Goal: Information Seeking & Learning: Learn about a topic

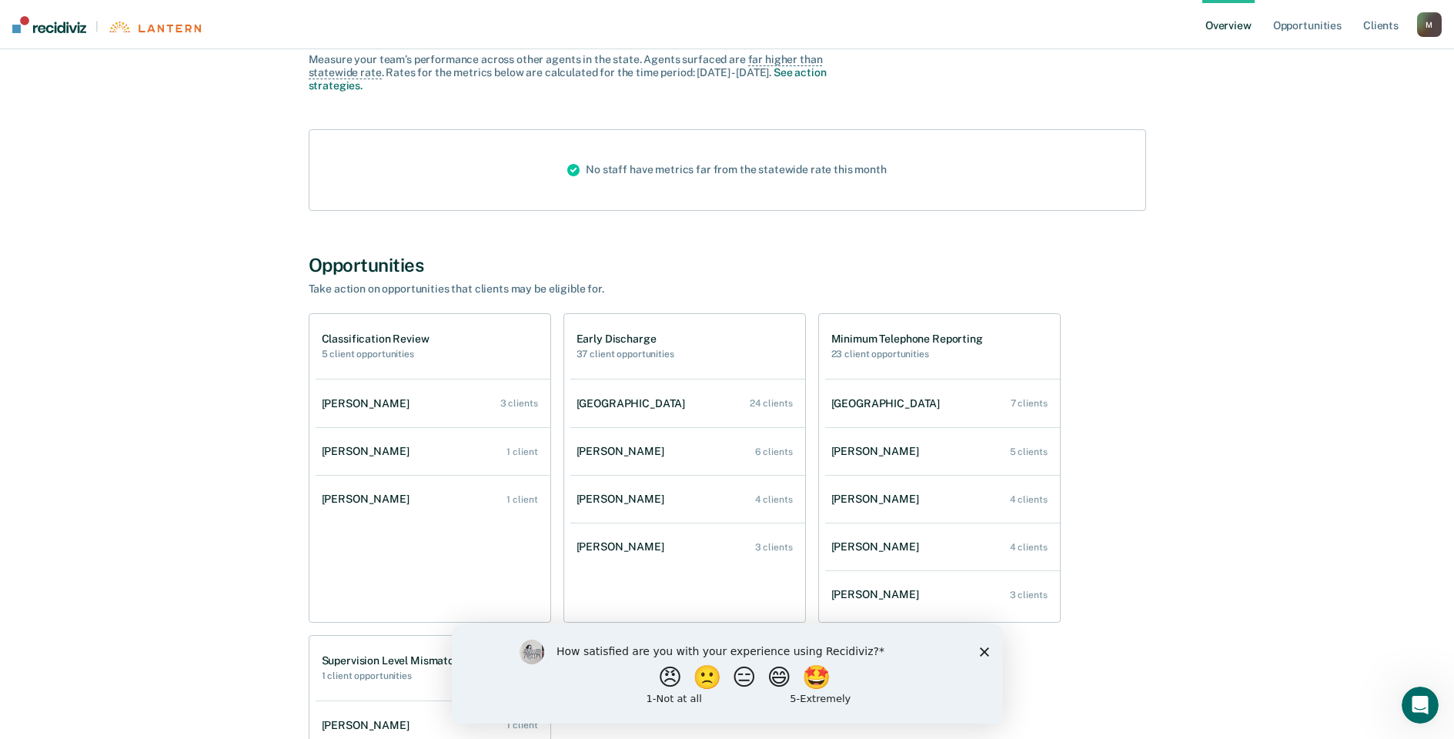
scroll to position [154, 0]
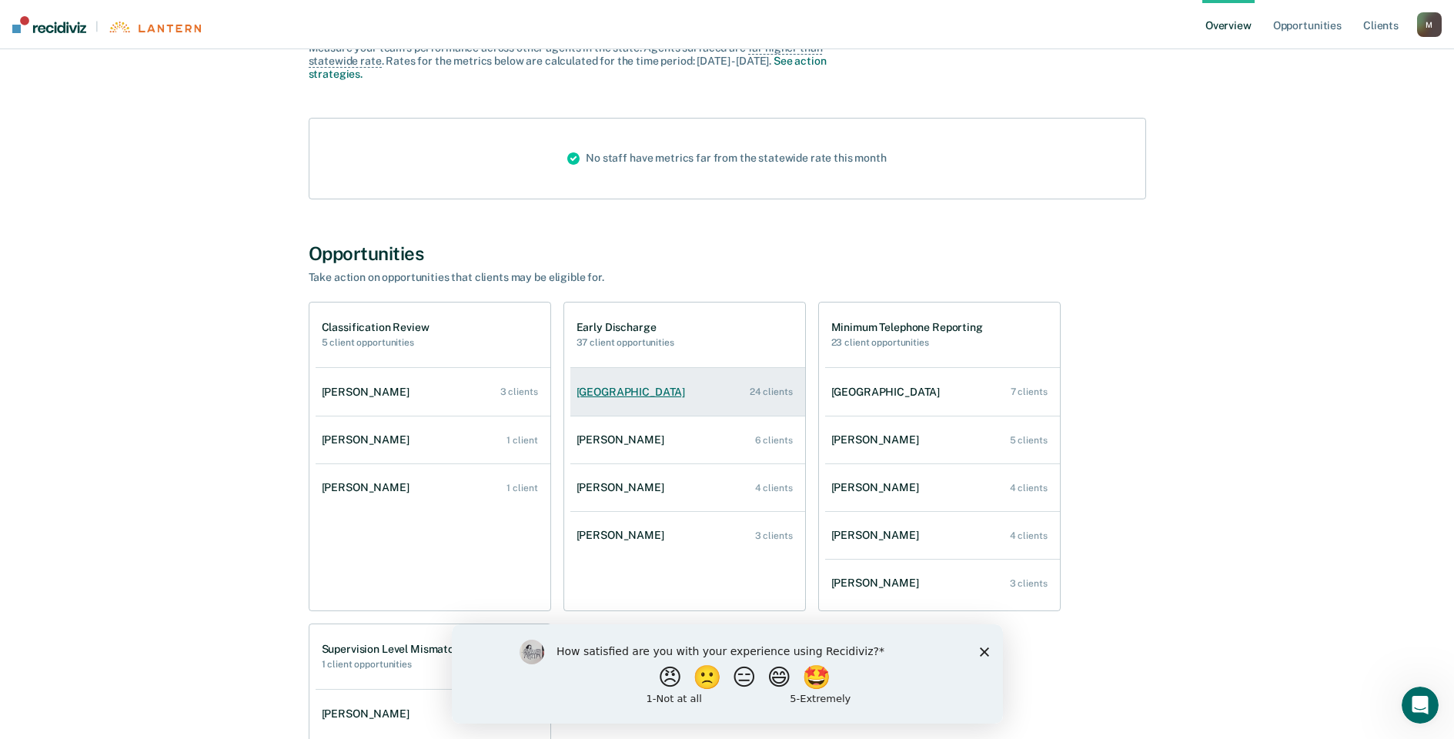
click at [627, 393] on div "[GEOGRAPHIC_DATA]" at bounding box center [634, 392] width 115 height 13
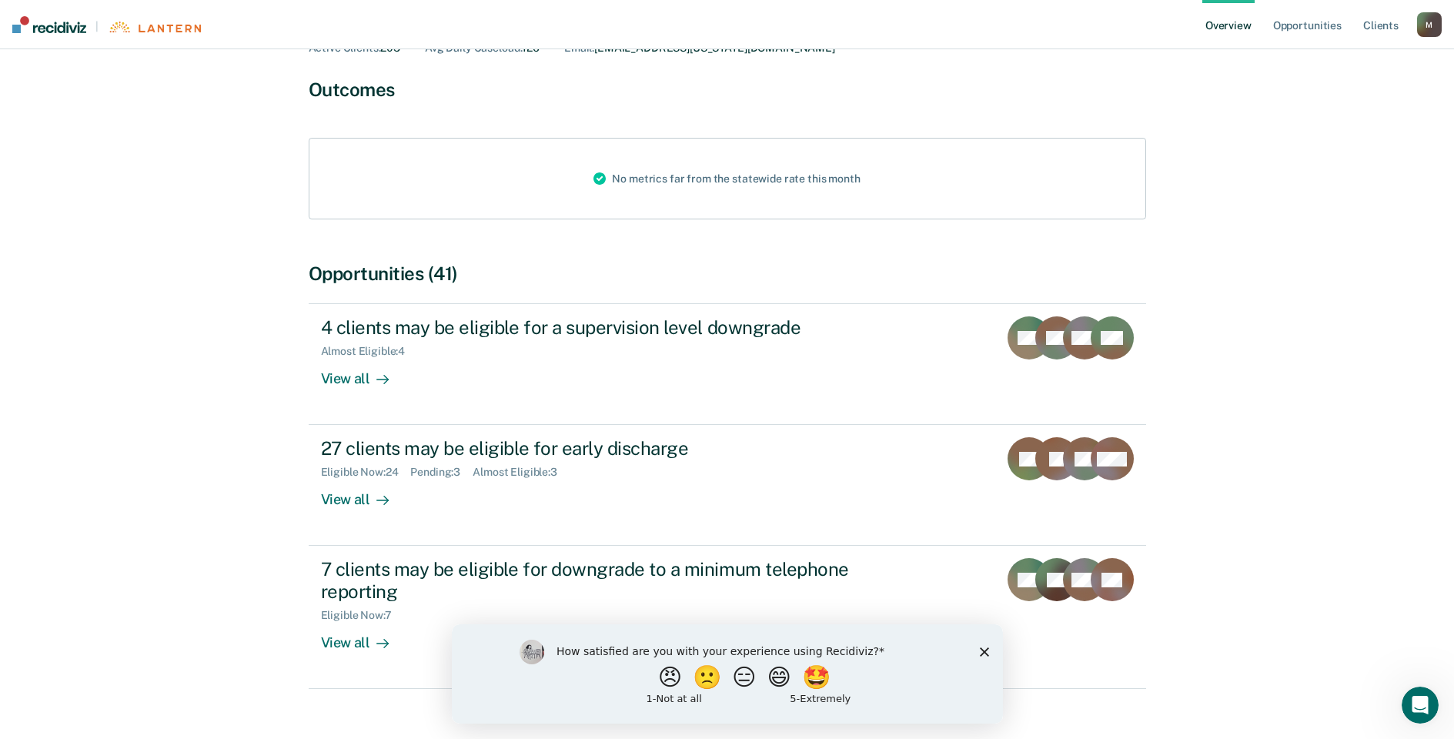
scroll to position [144, 0]
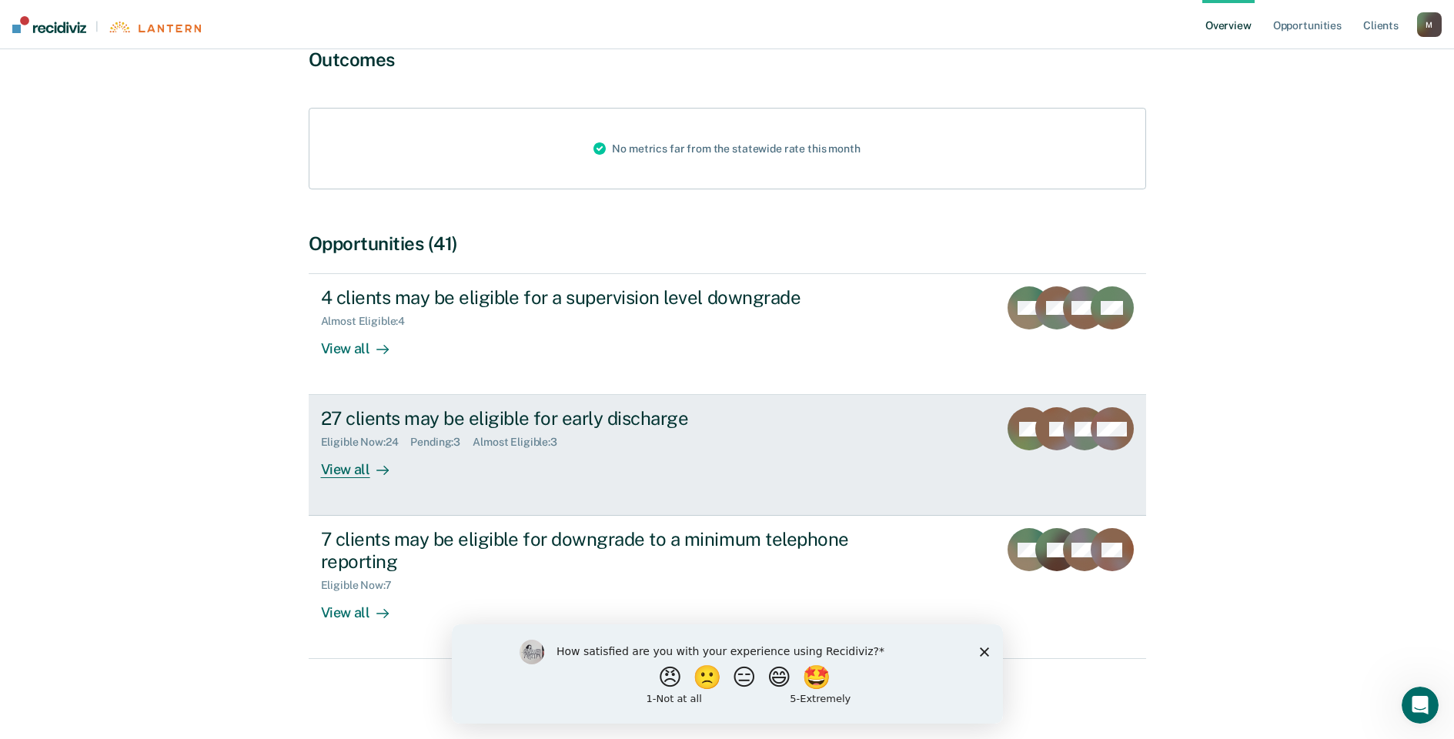
click at [340, 479] on link "27 clients may be eligible for early discharge Eligible Now : 24 Pending : 3 Al…" at bounding box center [728, 455] width 838 height 121
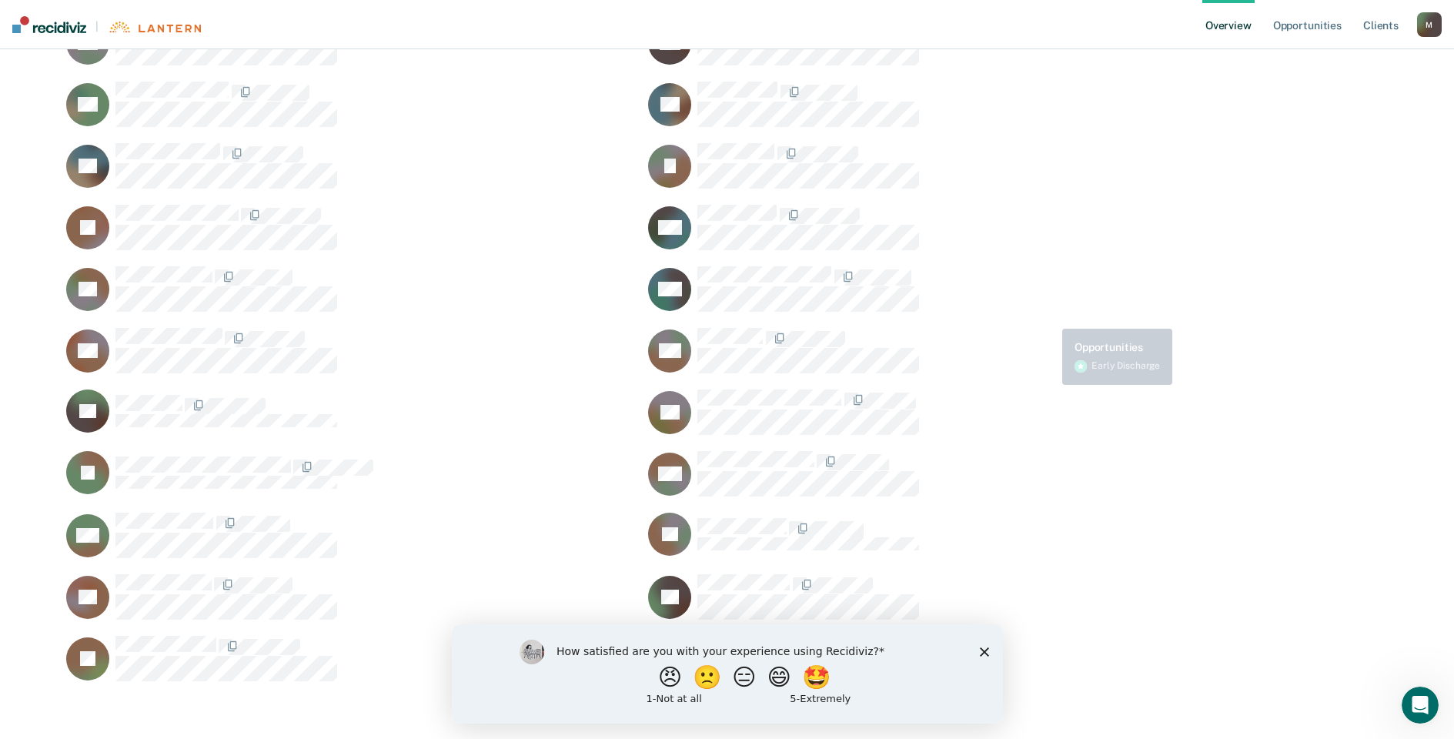
scroll to position [372, 0]
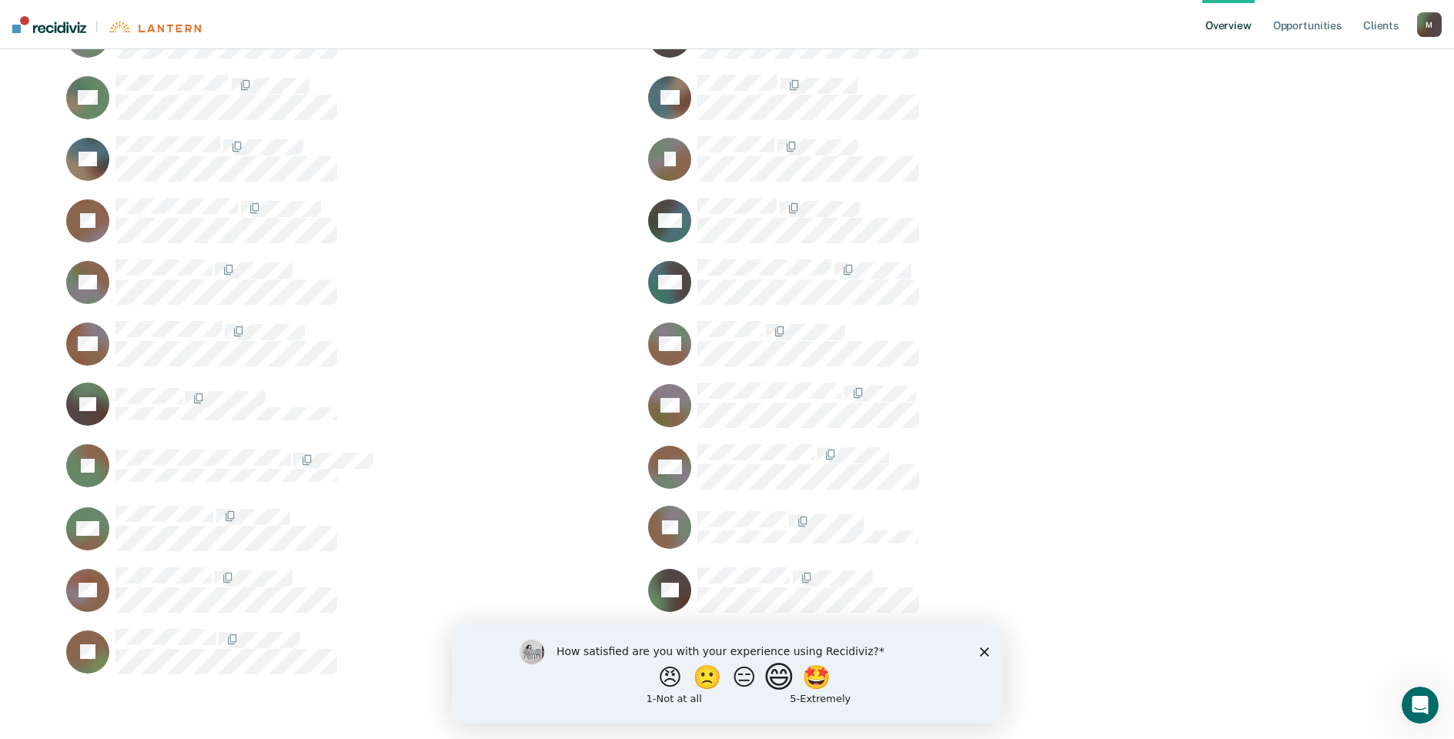
click at [781, 679] on button "😄" at bounding box center [780, 676] width 36 height 31
click at [990, 644] on div "What is the reason for the score that you gave?" at bounding box center [726, 677] width 551 height 92
drag, startPoint x: 999, startPoint y: 648, endPoint x: 983, endPoint y: 663, distance: 21.8
click at [997, 652] on div "What is the reason for the score that you gave?" at bounding box center [726, 677] width 551 height 92
click at [989, 654] on div "What is the reason for the score that you gave?" at bounding box center [726, 677] width 551 height 92
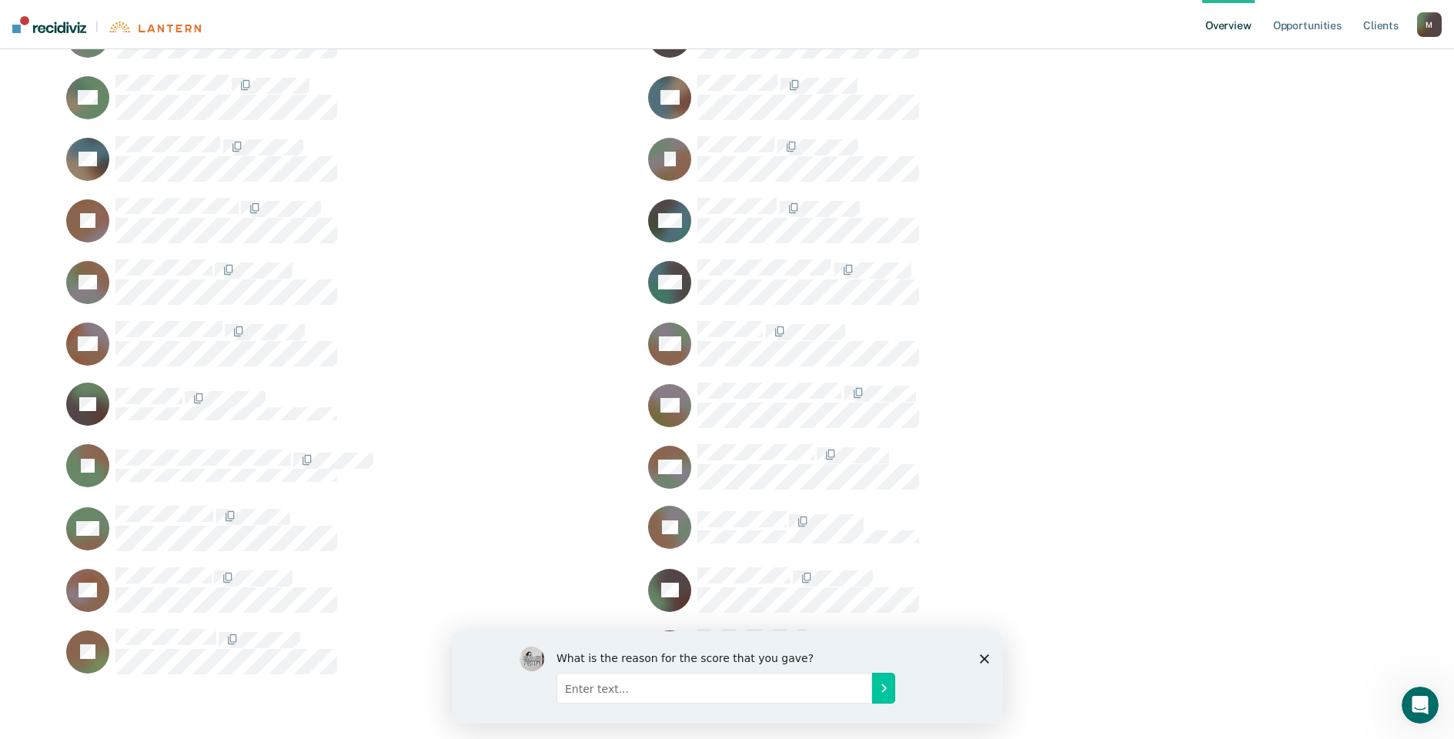
click at [983, 654] on icon "Close survey" at bounding box center [983, 658] width 9 height 9
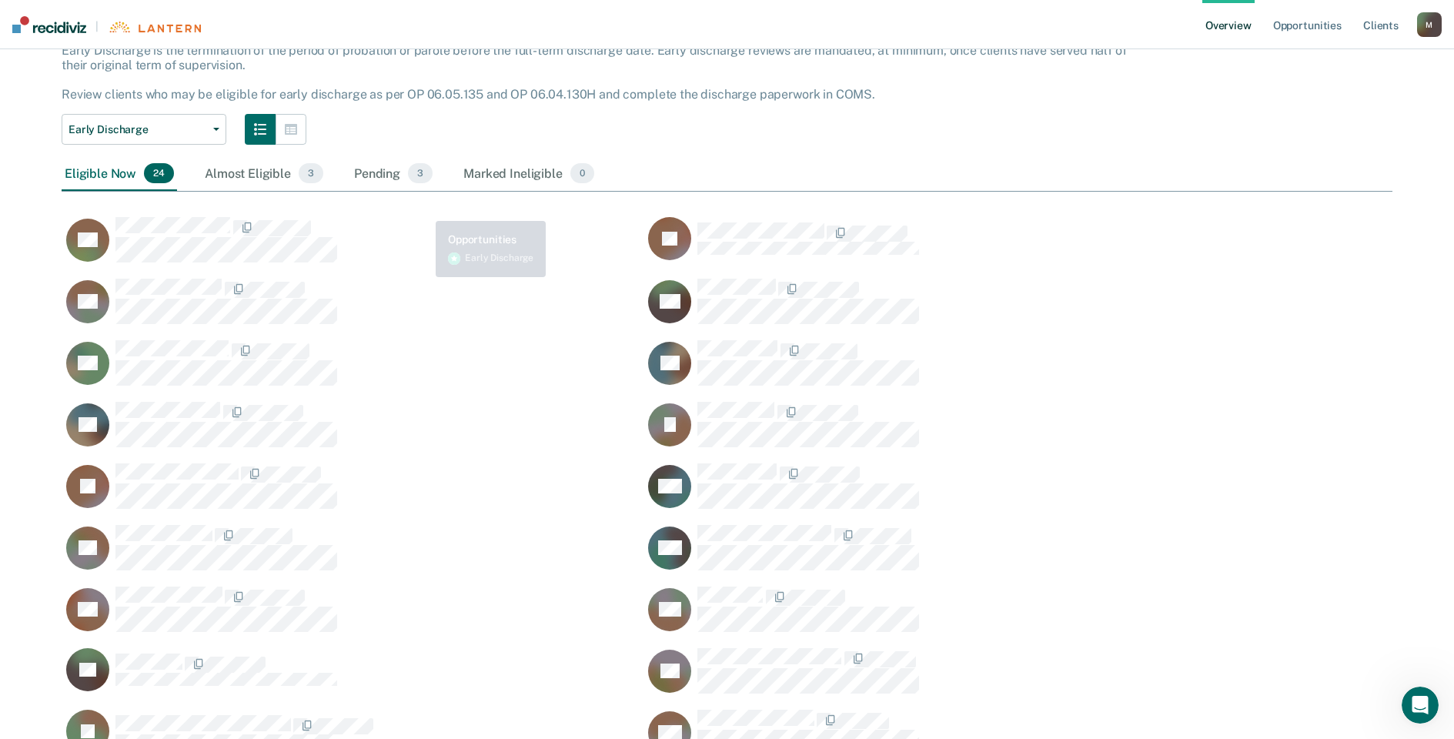
scroll to position [0, 0]
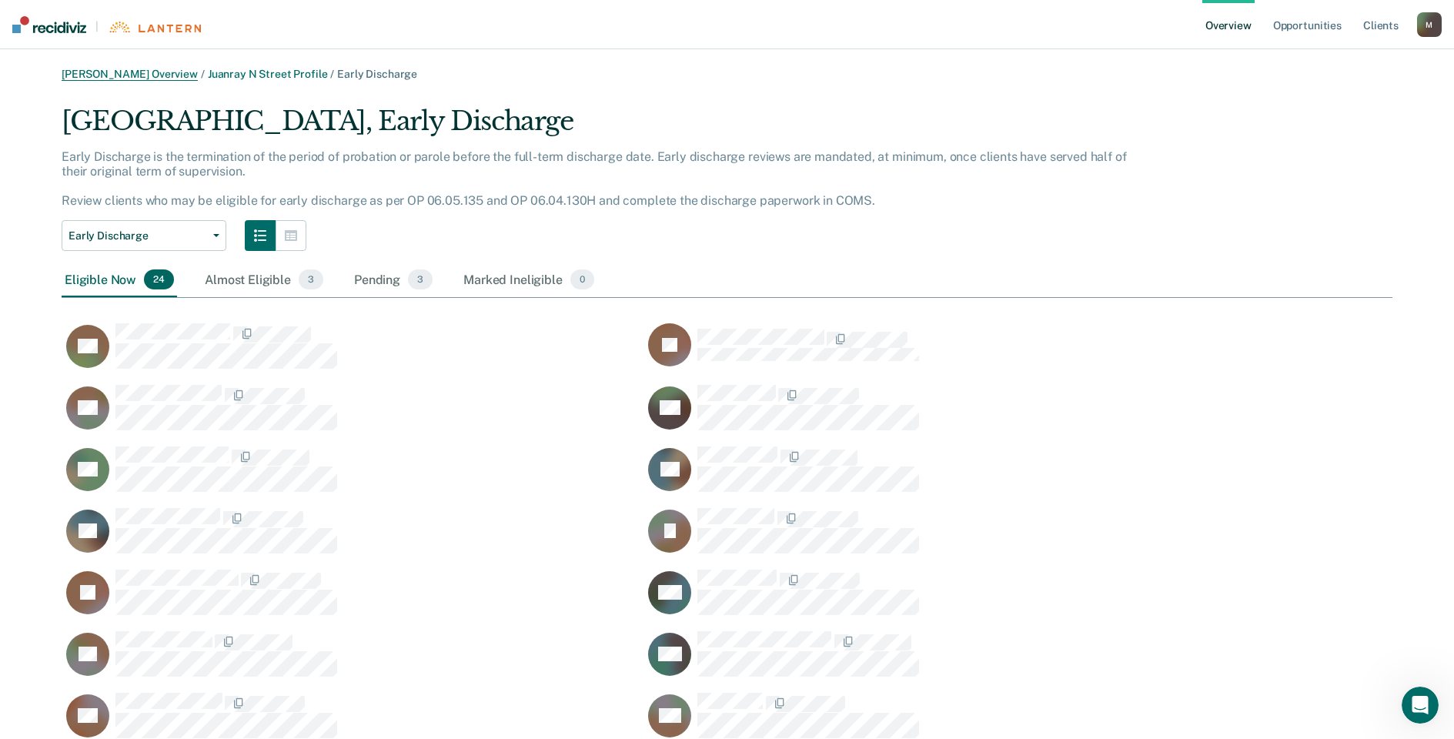
click at [141, 78] on link "[PERSON_NAME] Overview" at bounding box center [130, 74] width 136 height 13
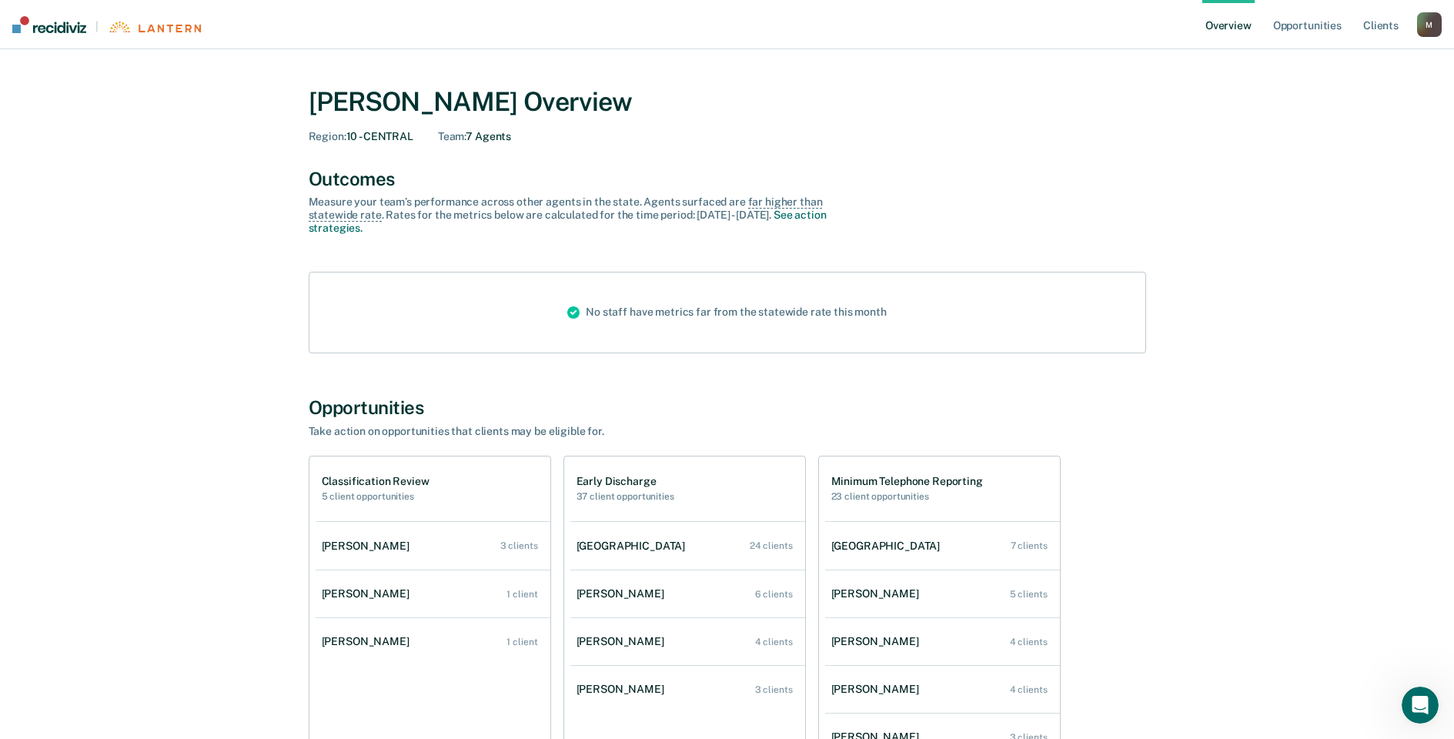
click at [613, 694] on div "[PERSON_NAME]" at bounding box center [624, 689] width 94 height 13
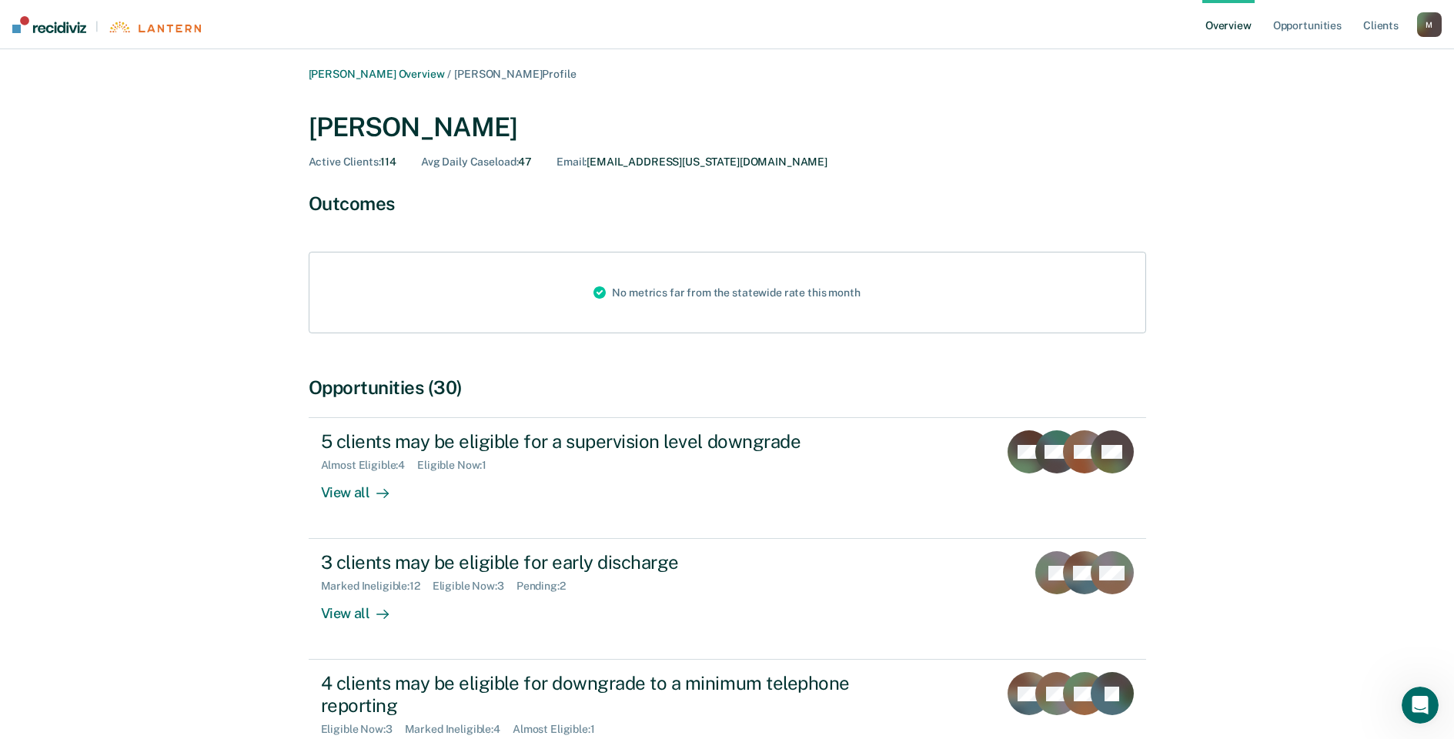
scroll to position [77, 0]
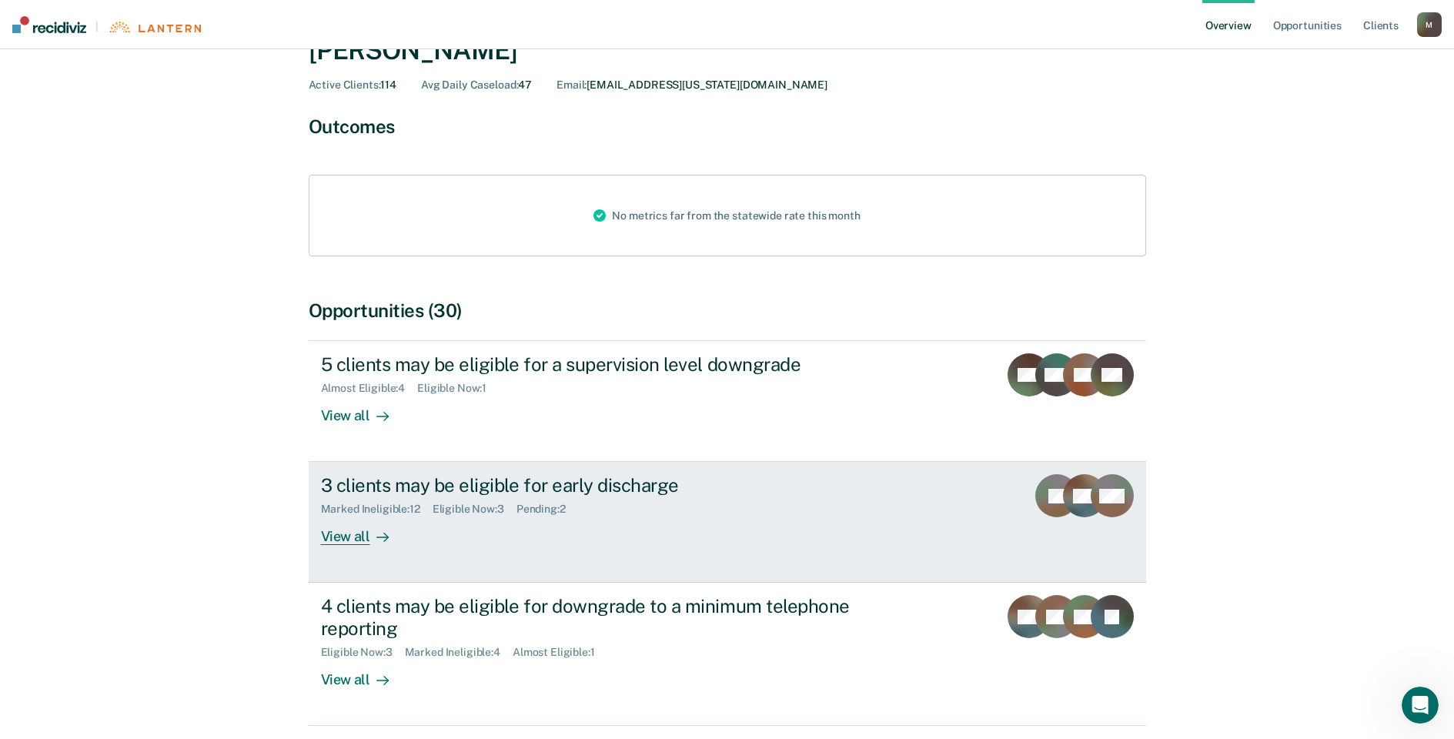
click at [363, 540] on div "View all" at bounding box center [364, 531] width 86 height 30
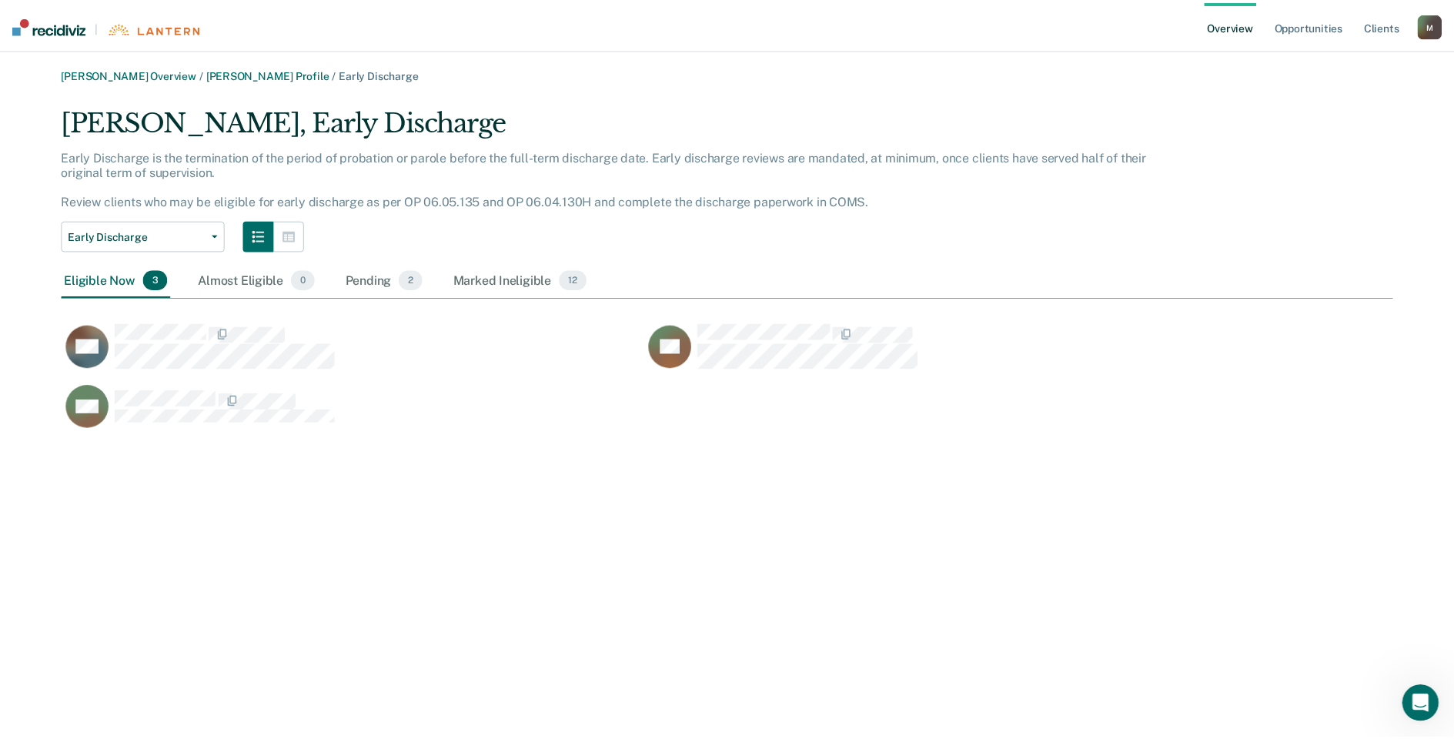
scroll to position [329, 1331]
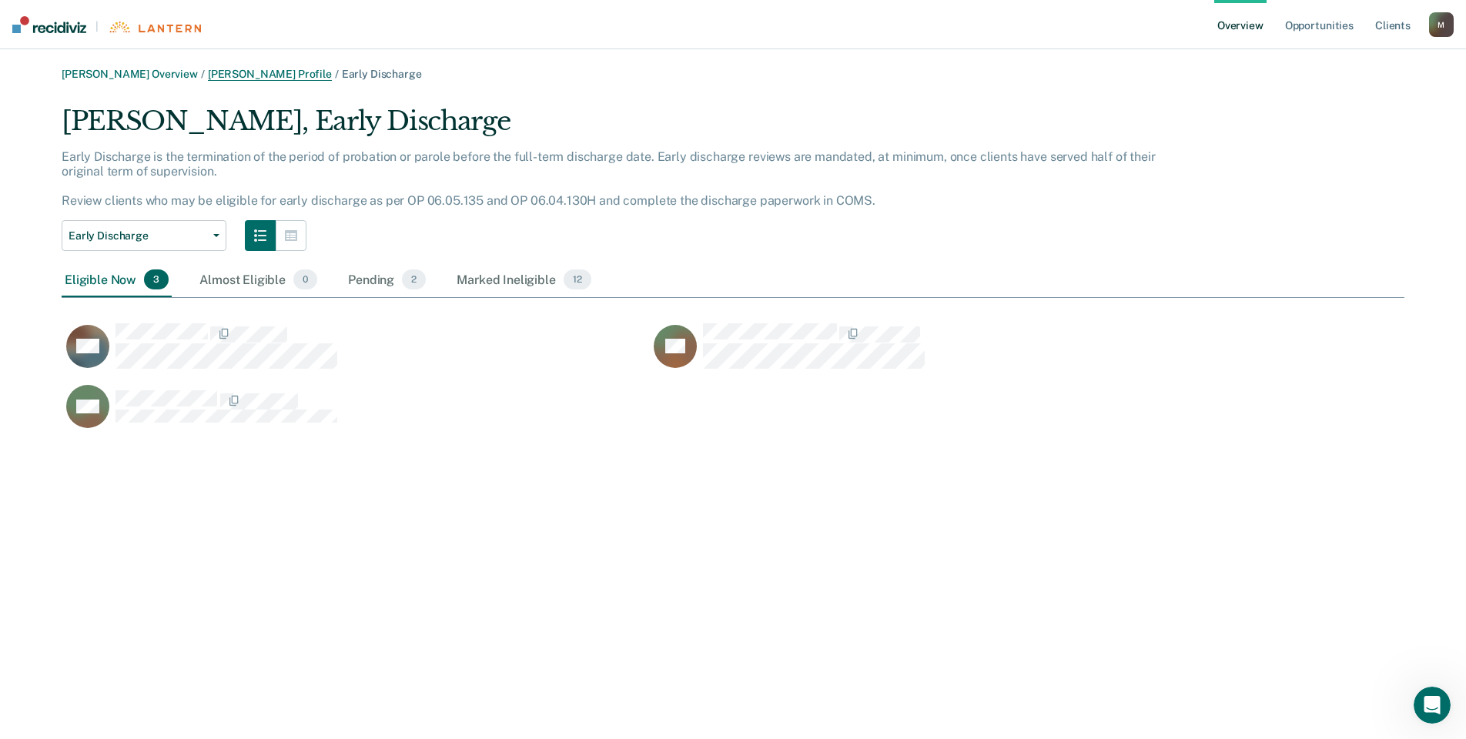
click at [226, 72] on link "Gita G Shah Profile" at bounding box center [270, 74] width 124 height 13
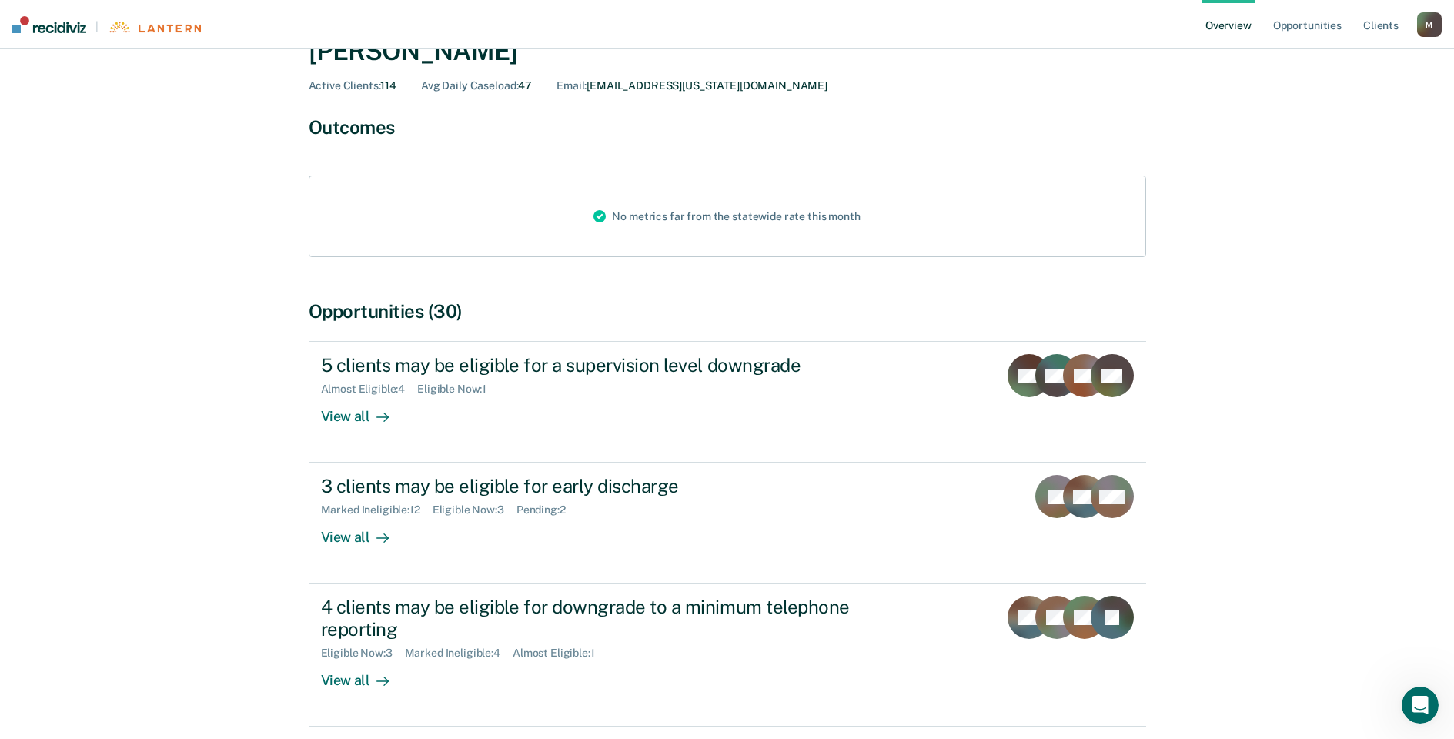
scroll to position [77, 0]
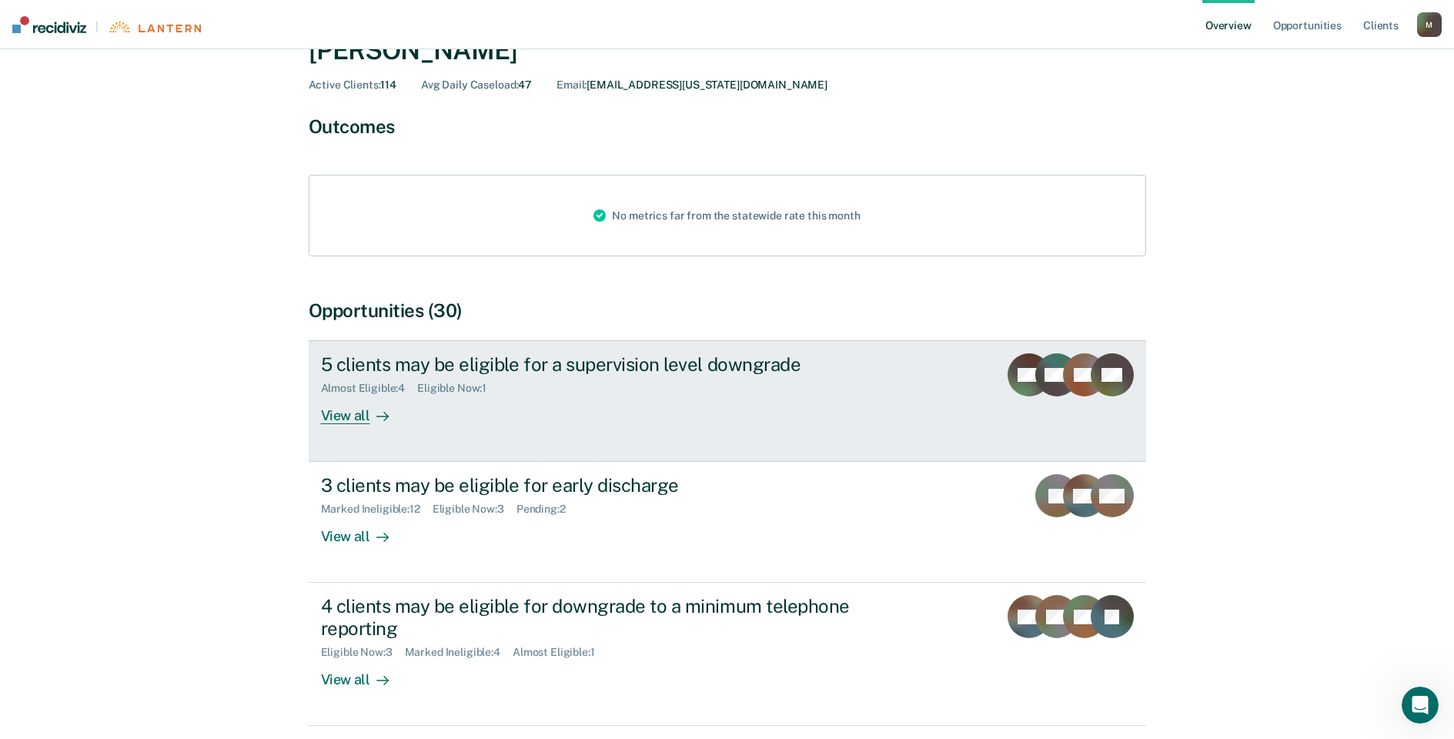
click at [346, 421] on div "View all" at bounding box center [364, 410] width 86 height 30
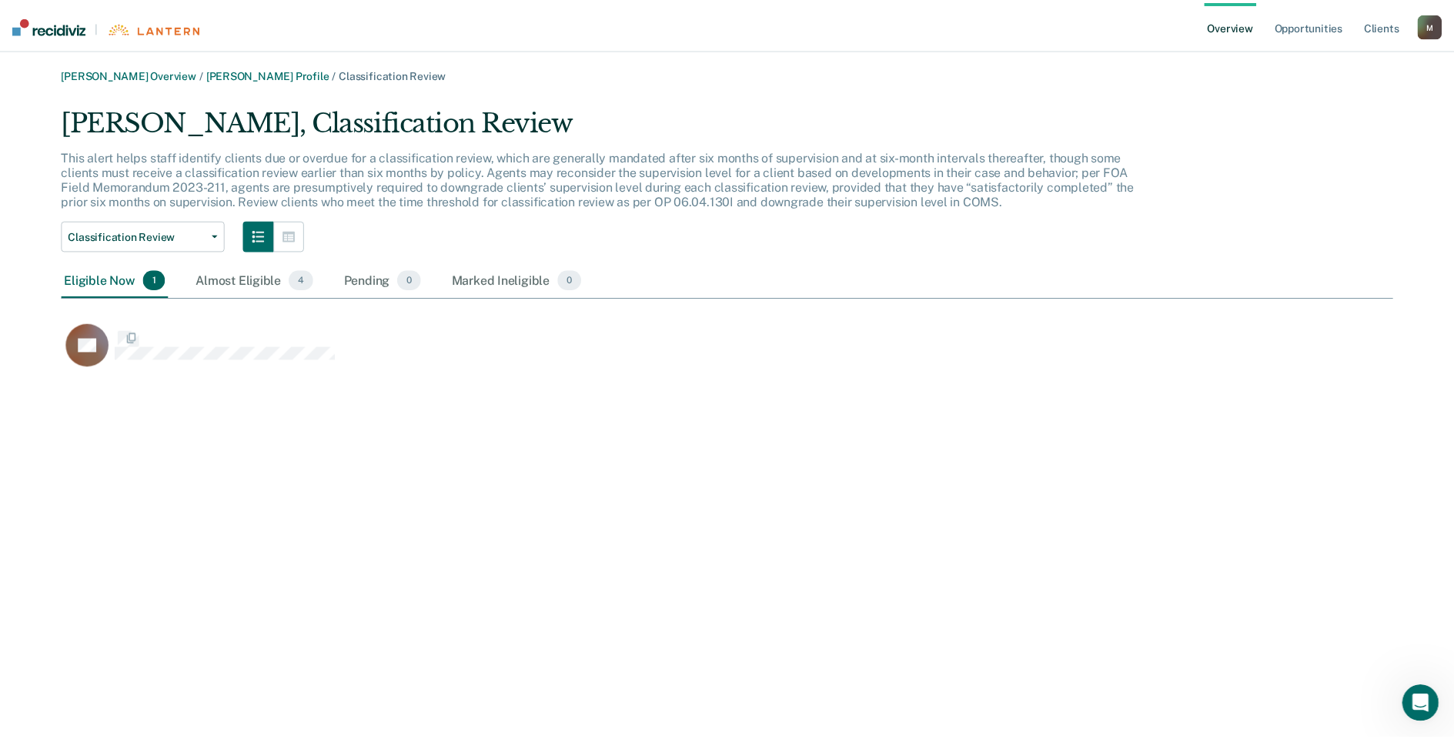
scroll to position [267, 1331]
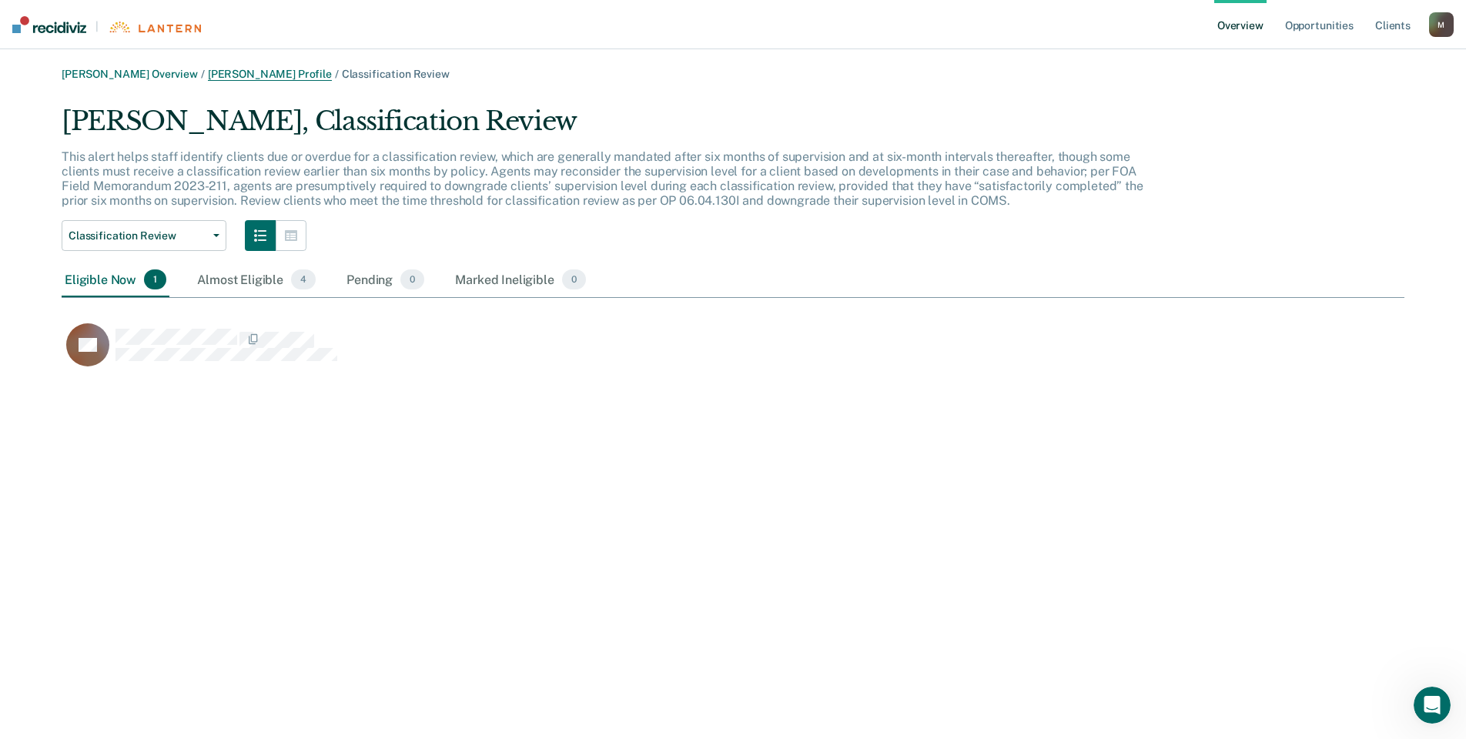
click at [233, 75] on link "Gita G Shah Profile" at bounding box center [270, 74] width 124 height 13
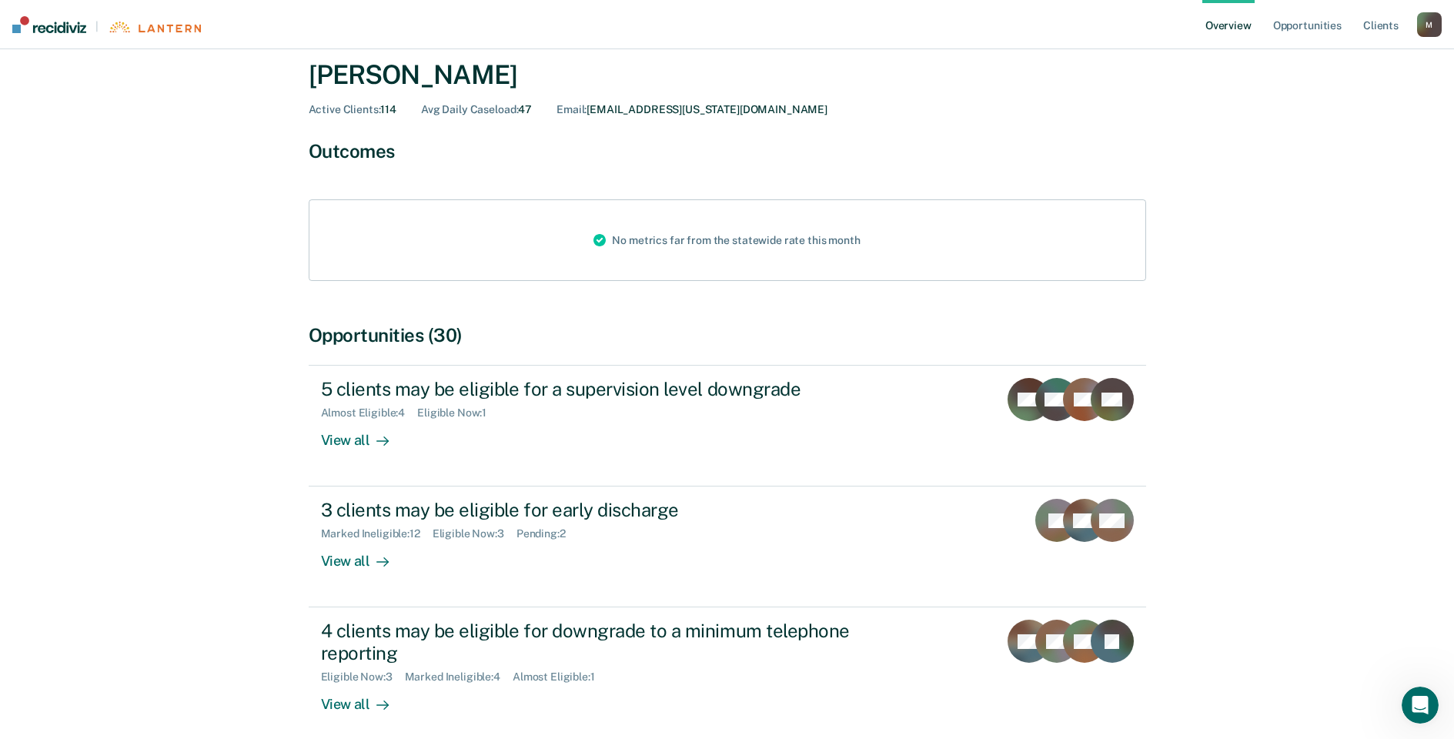
scroll to position [77, 0]
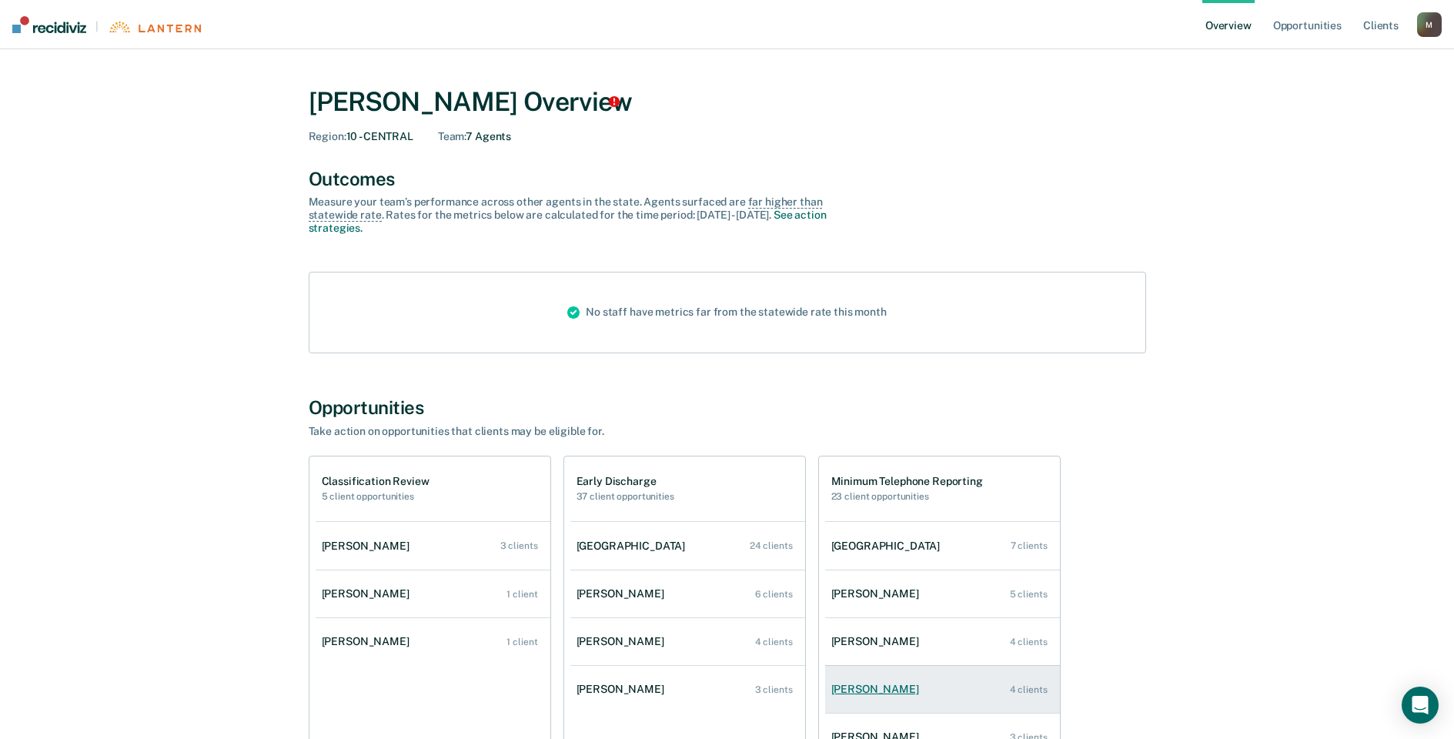
click at [866, 694] on div "[PERSON_NAME]" at bounding box center [878, 689] width 94 height 13
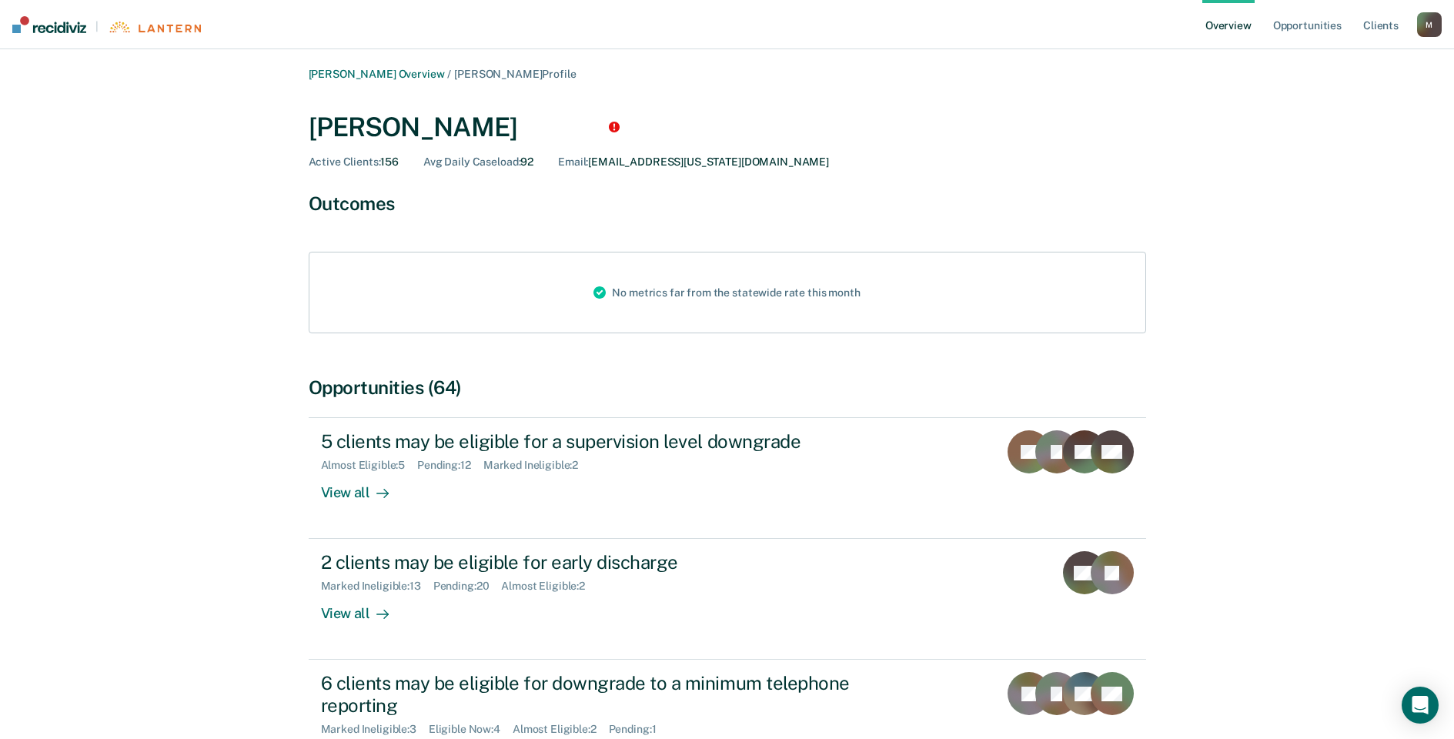
click at [393, 80] on div "[PERSON_NAME] Overview / [PERSON_NAME] Profile [PERSON_NAME] Active Clients : 1…" at bounding box center [728, 451] width 924 height 766
click at [393, 76] on link "[PERSON_NAME] Overview" at bounding box center [377, 74] width 136 height 13
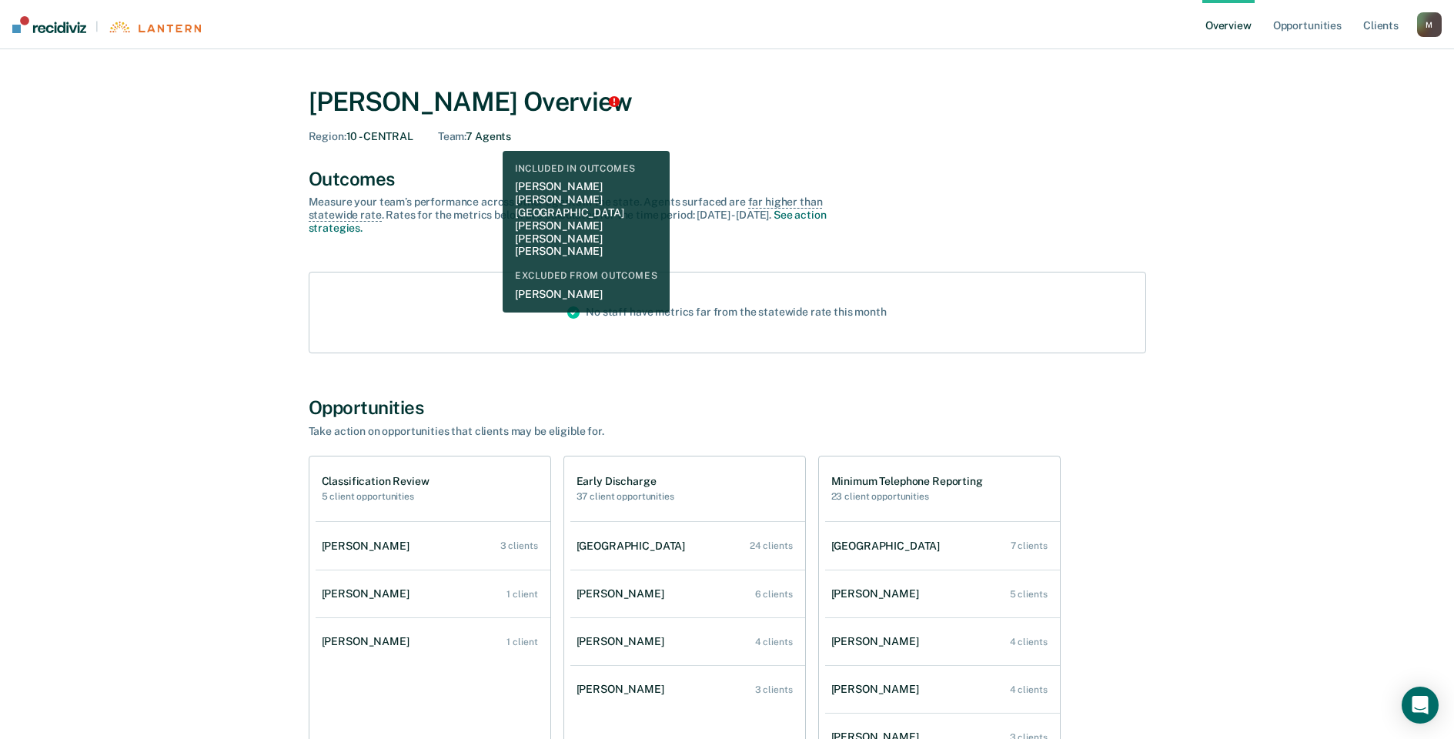
click at [491, 139] on div "Team : 7 Agents" at bounding box center [474, 136] width 73 height 13
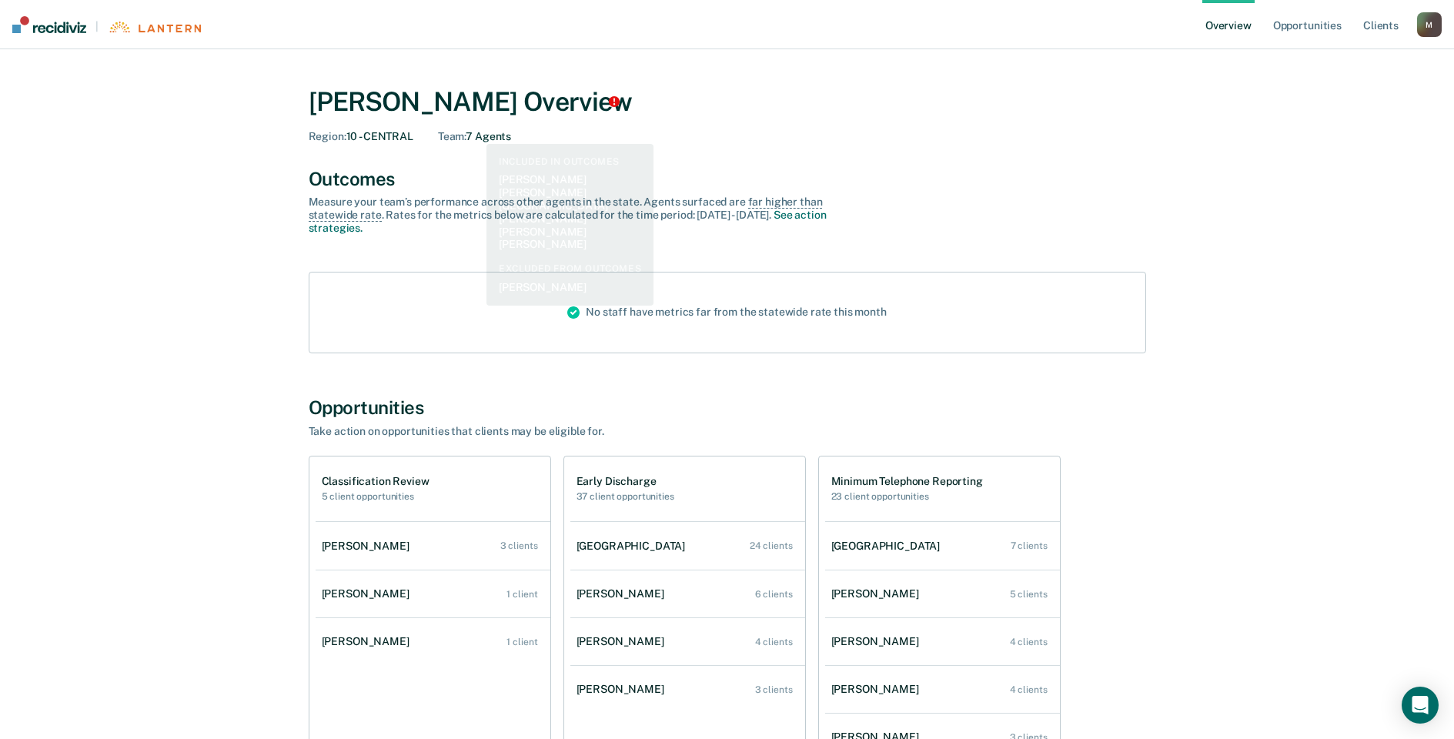
click at [490, 125] on div "[PERSON_NAME] Overview Region : 10 - CENTRAL Team : 7 Agents" at bounding box center [728, 114] width 838 height 57
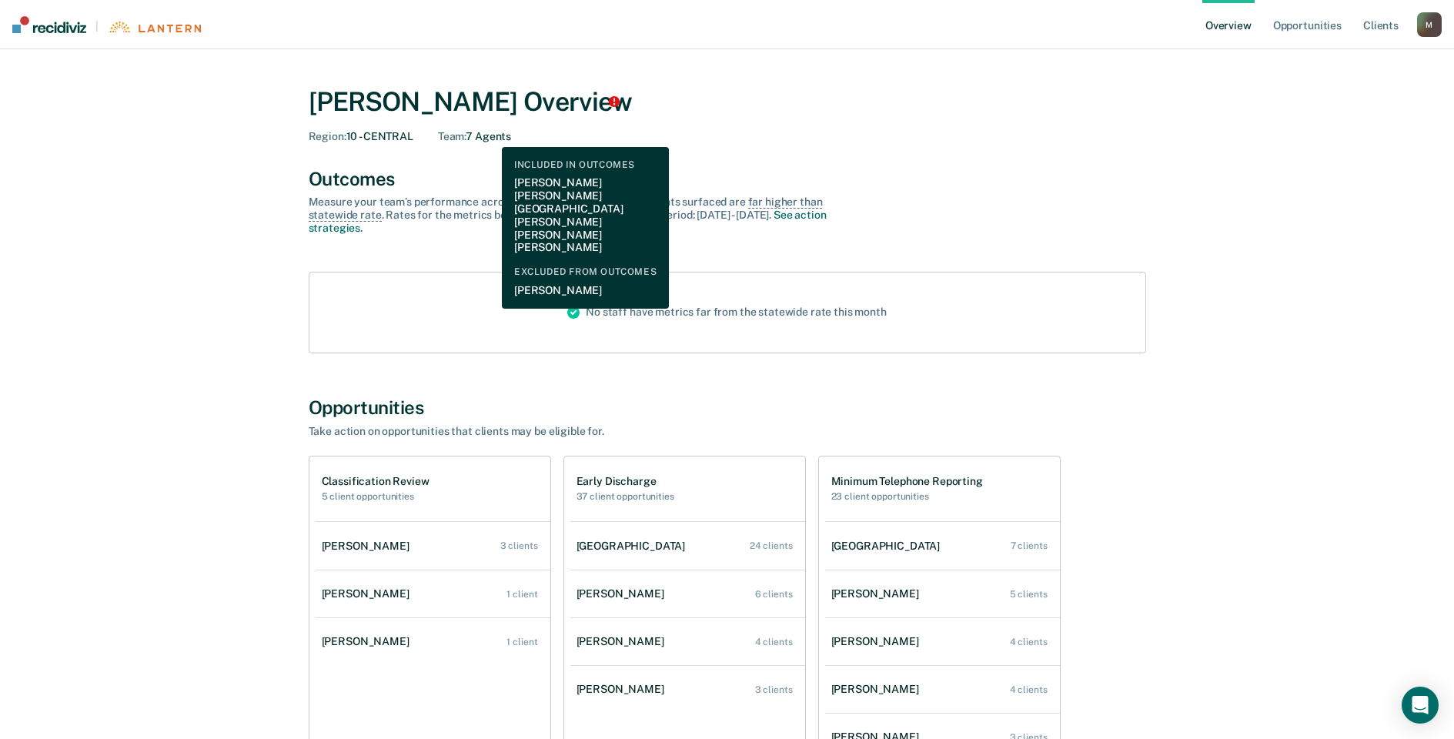
click at [490, 135] on div "Team : 7 Agents" at bounding box center [474, 136] width 73 height 13
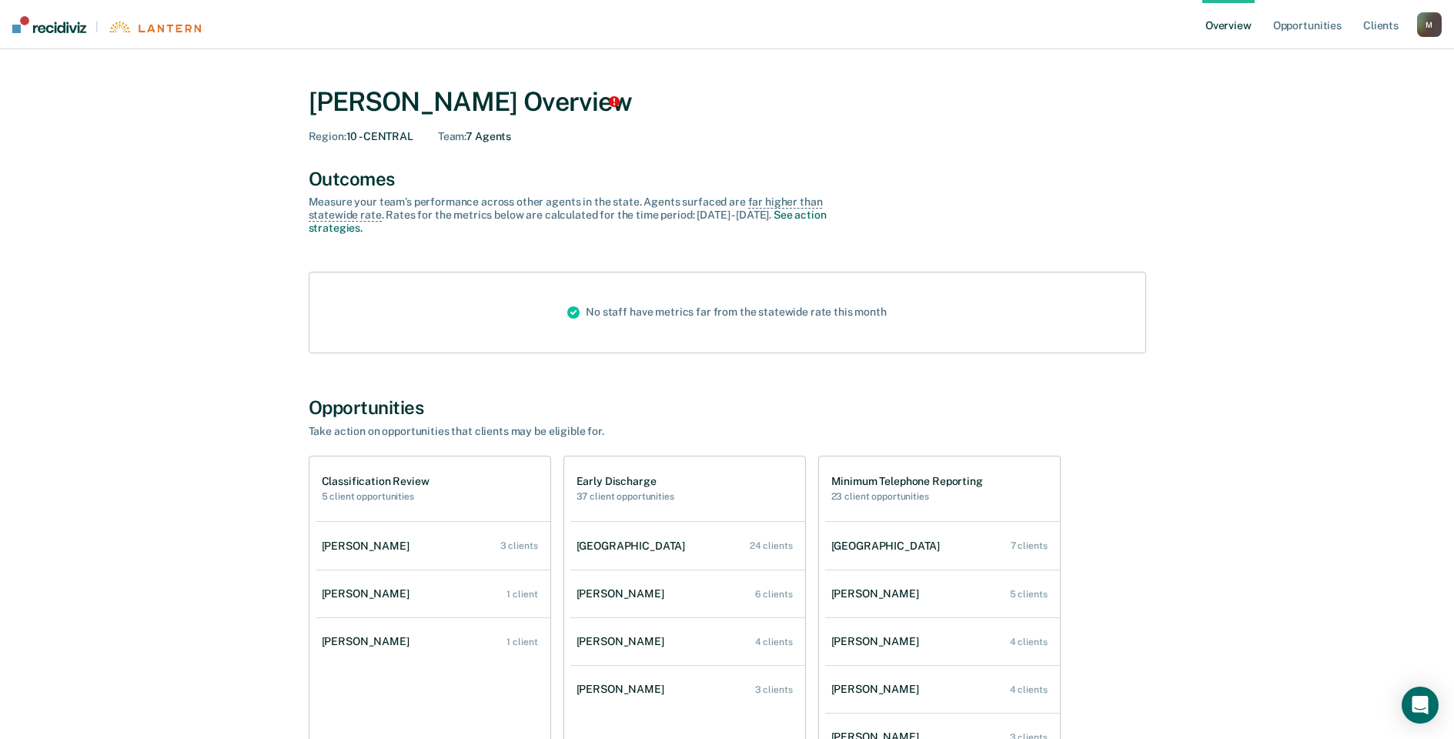
click at [504, 142] on div "Team : 7 Agents" at bounding box center [474, 136] width 73 height 13
click at [859, 105] on div "[PERSON_NAME] Overview" at bounding box center [728, 102] width 838 height 32
drag, startPoint x: 859, startPoint y: 105, endPoint x: 1052, endPoint y: 103, distance: 193.3
click at [1052, 103] on div "[PERSON_NAME] Overview" at bounding box center [728, 102] width 838 height 32
drag, startPoint x: 1052, startPoint y: 103, endPoint x: 1536, endPoint y: 130, distance: 484.2
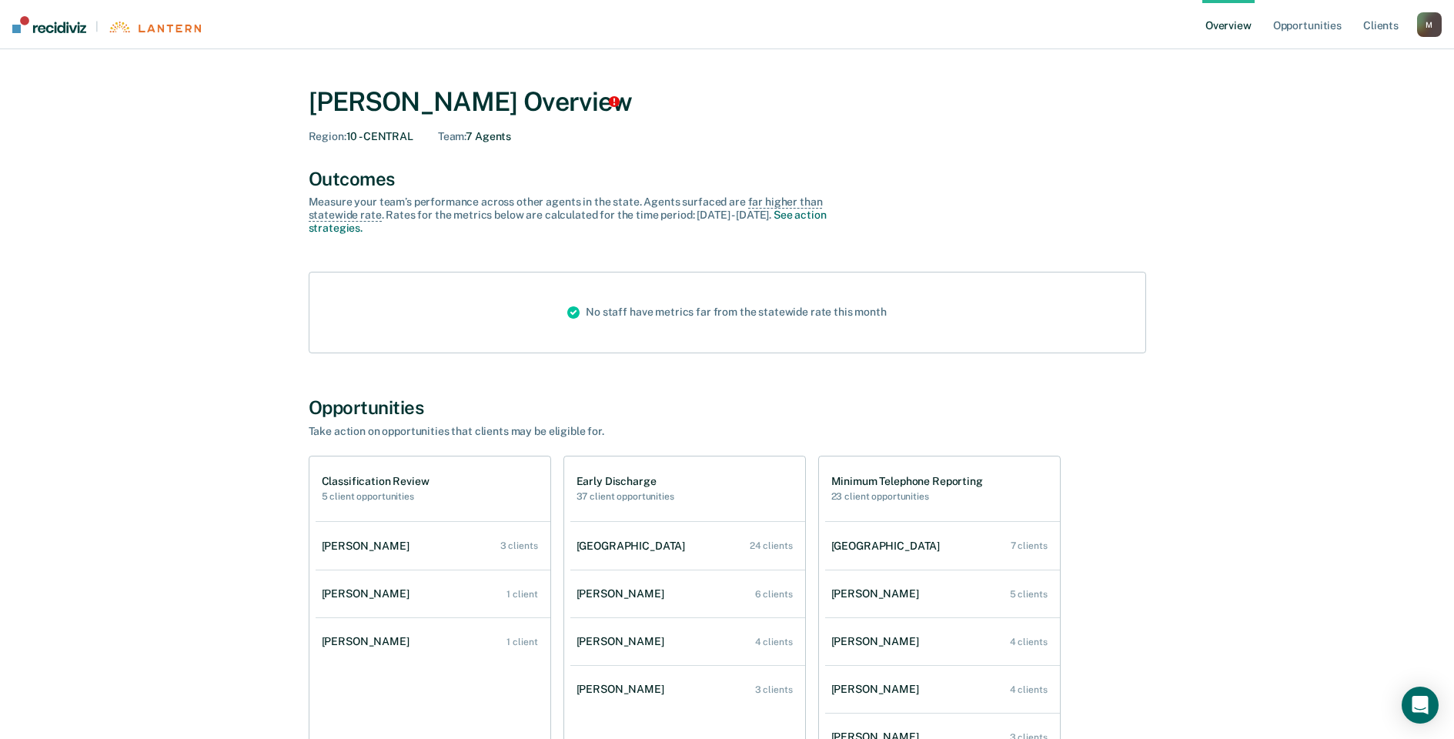
click at [1454, 130] on html "Looks like you’re using Internet Explorer 11. For faster loading and a better e…" at bounding box center [727, 369] width 1454 height 739
click at [353, 552] on div "[PERSON_NAME]" at bounding box center [369, 546] width 94 height 13
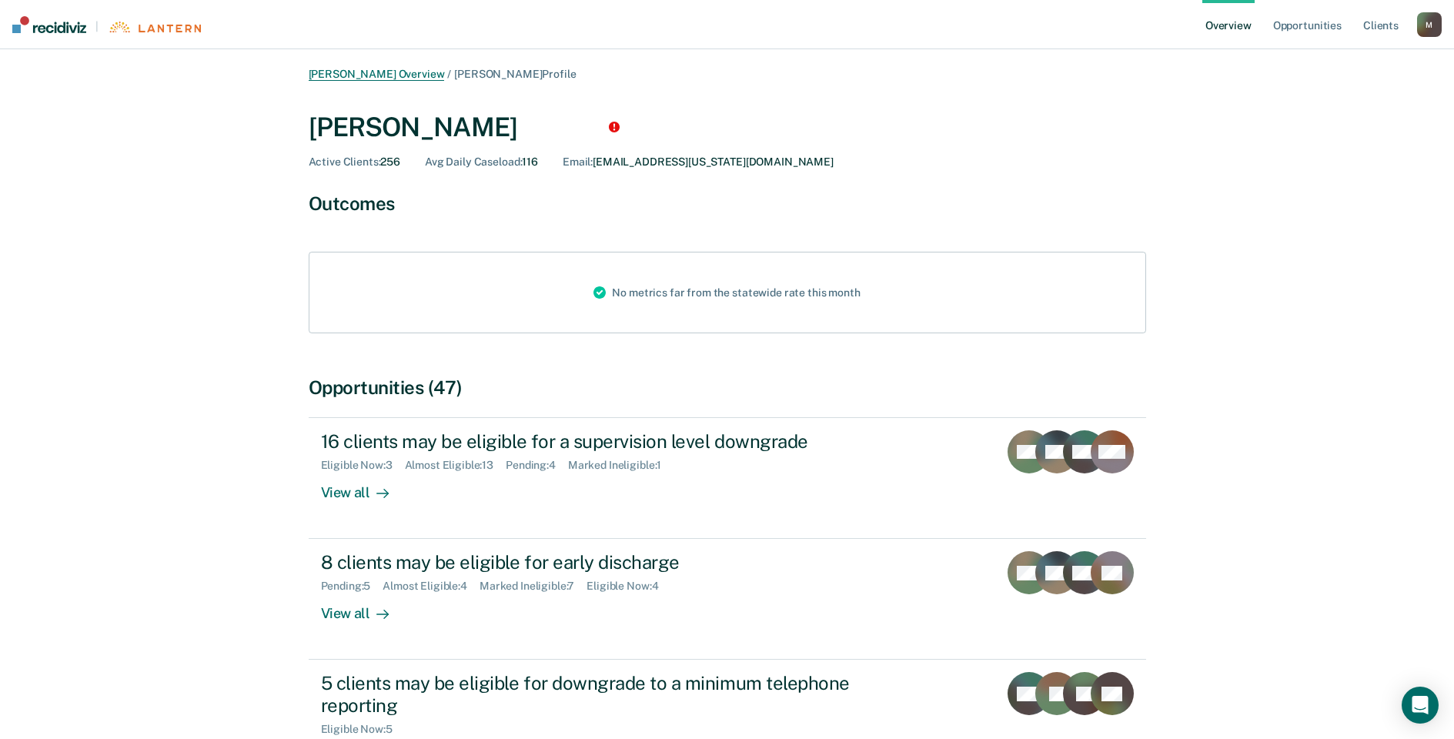
click at [363, 69] on link "[PERSON_NAME] Overview" at bounding box center [377, 74] width 136 height 13
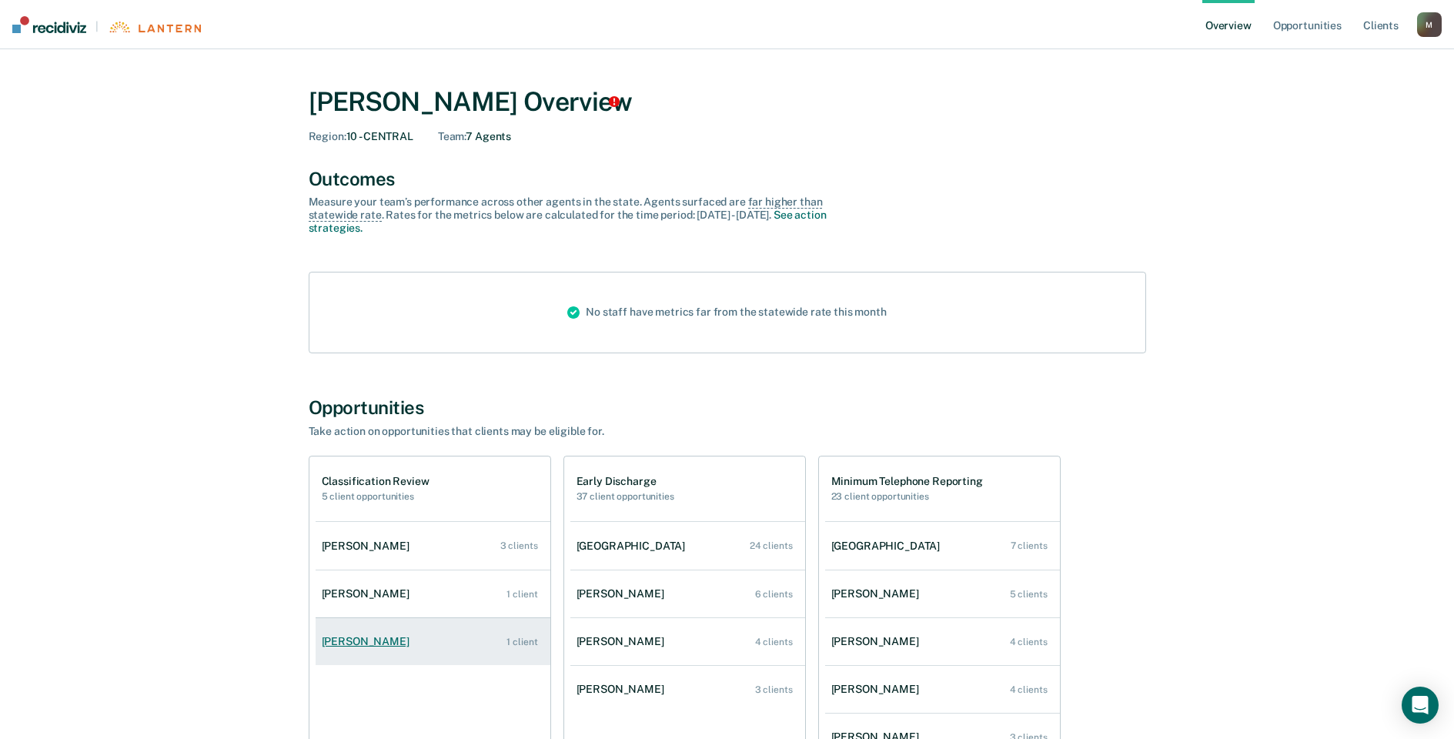
click at [384, 653] on link "Lorie A Everett 1 client" at bounding box center [433, 642] width 235 height 44
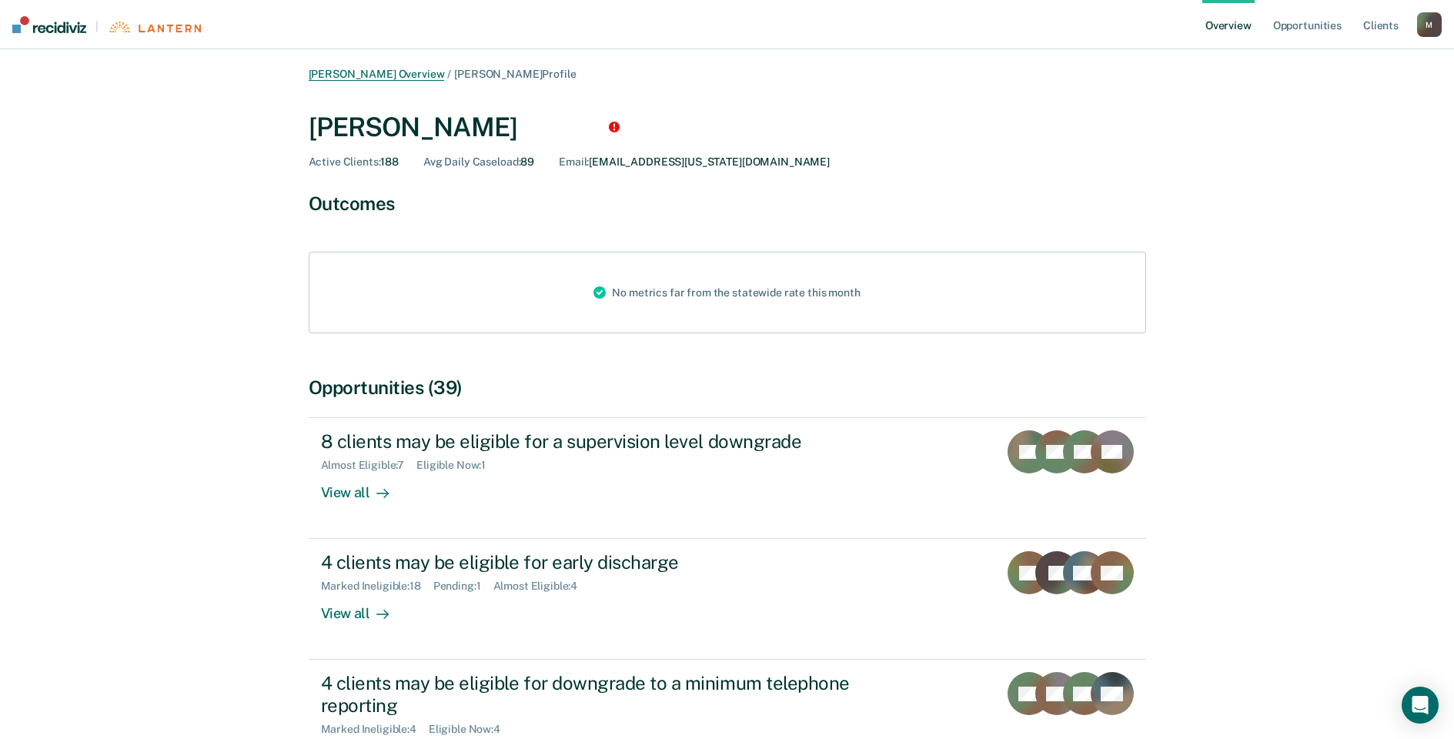
click at [353, 77] on link "[PERSON_NAME] Overview" at bounding box center [377, 74] width 136 height 13
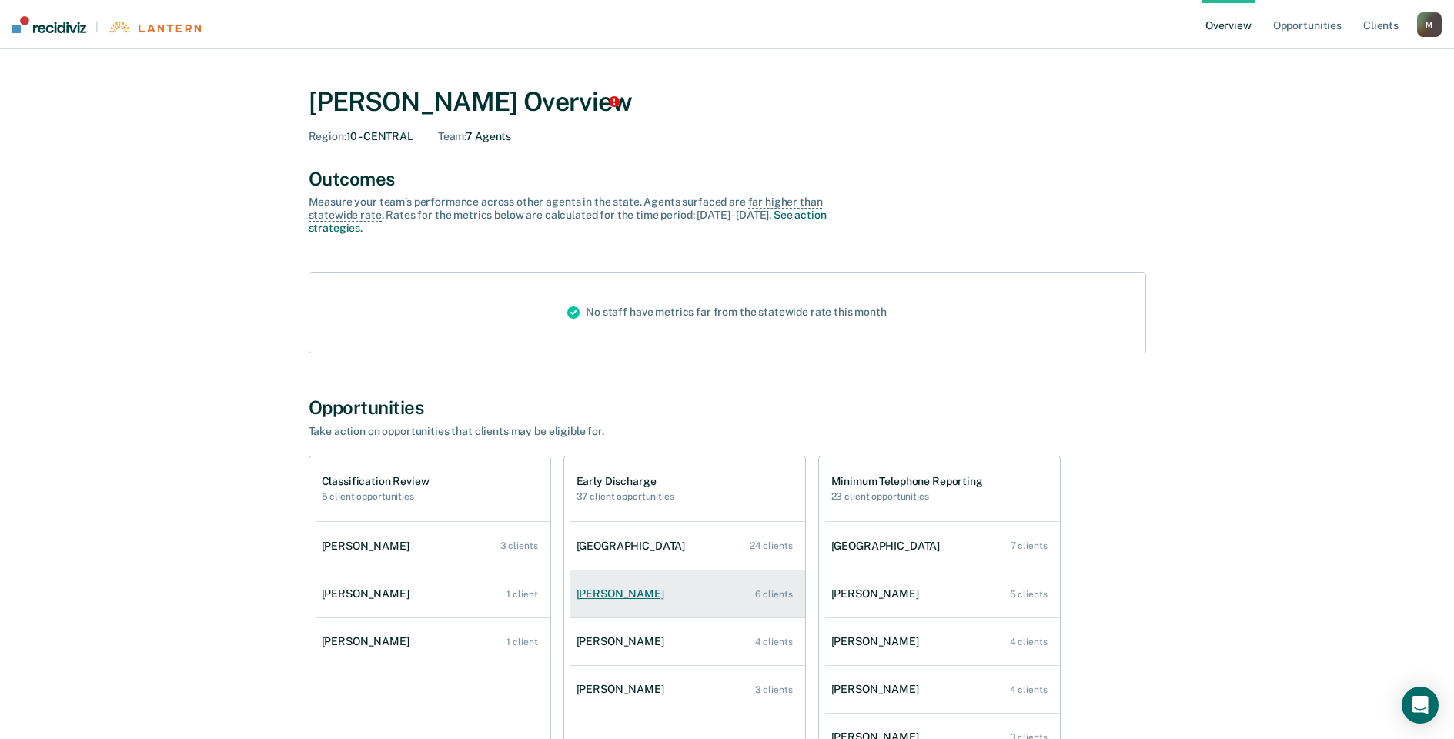
click at [657, 588] on div "[PERSON_NAME]" at bounding box center [624, 593] width 94 height 13
